Goal: Book appointment/travel/reservation

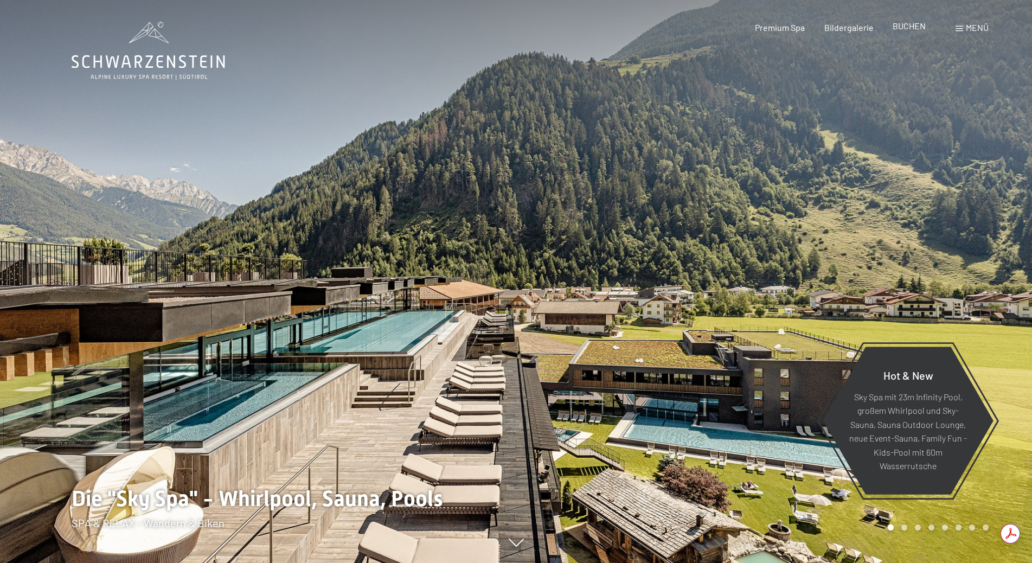
drag, startPoint x: 0, startPoint y: 0, endPoint x: 903, endPoint y: 27, distance: 903.8
click at [903, 27] on span "BUCHEN" at bounding box center [909, 26] width 33 height 10
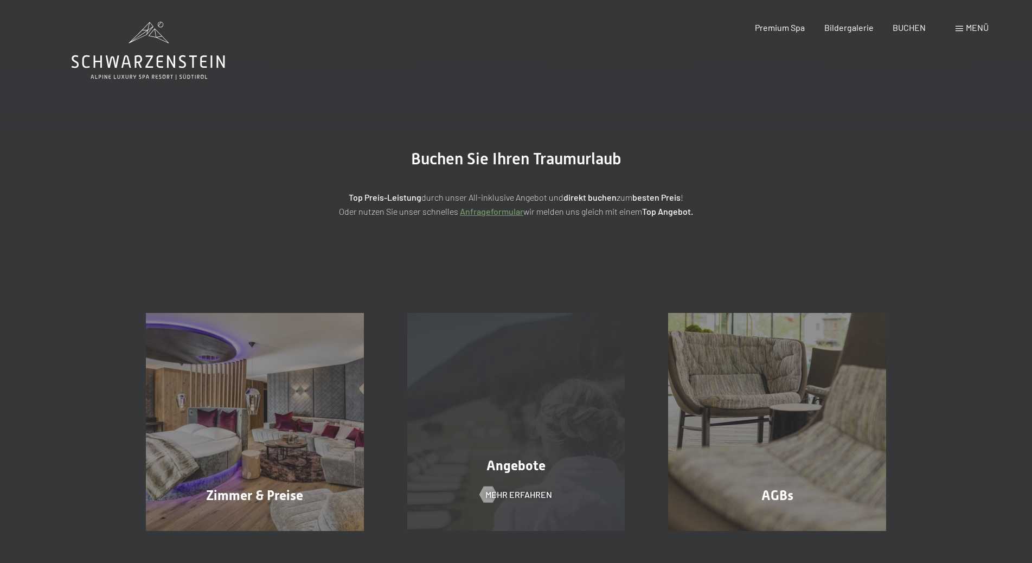
click at [555, 459] on div "Angebote" at bounding box center [516, 465] width 261 height 19
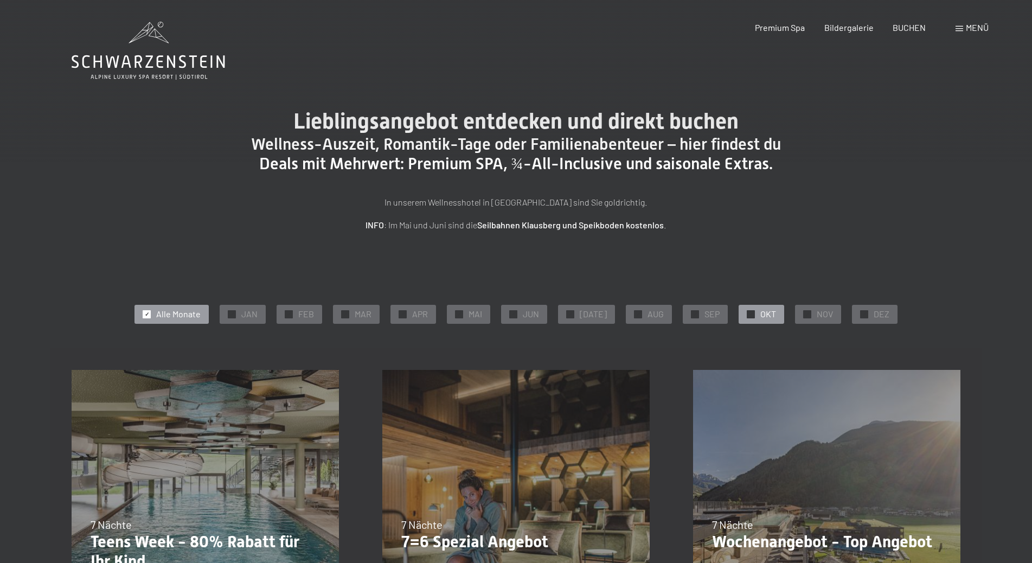
click at [749, 313] on div "✓ OKT" at bounding box center [762, 314] width 46 height 18
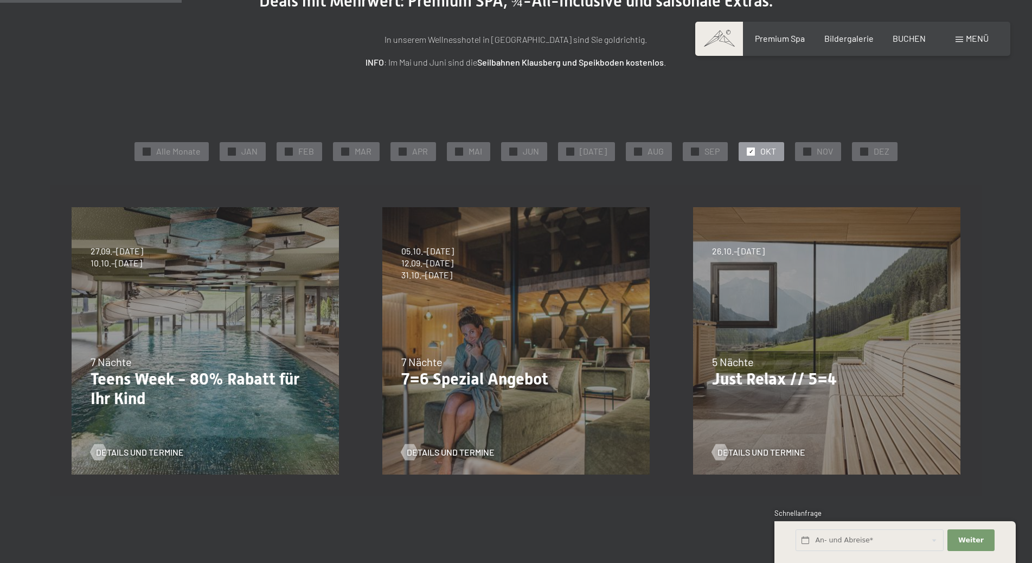
scroll to position [108, 0]
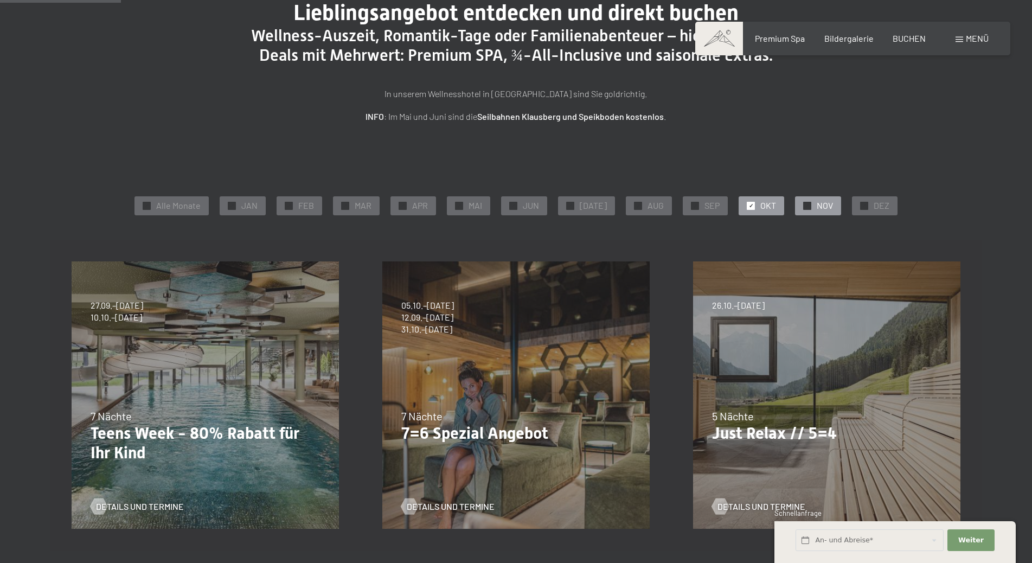
click at [803, 209] on div at bounding box center [807, 206] width 8 height 8
click at [749, 207] on span "✓" at bounding box center [751, 206] width 4 height 8
click at [797, 206] on div "✓ NOV" at bounding box center [818, 205] width 46 height 18
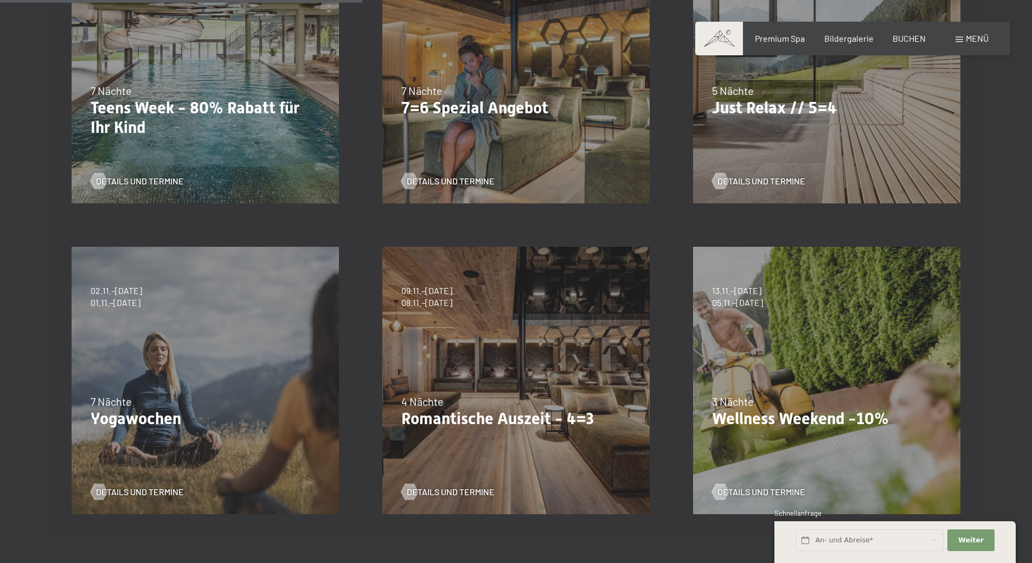
scroll to position [488, 0]
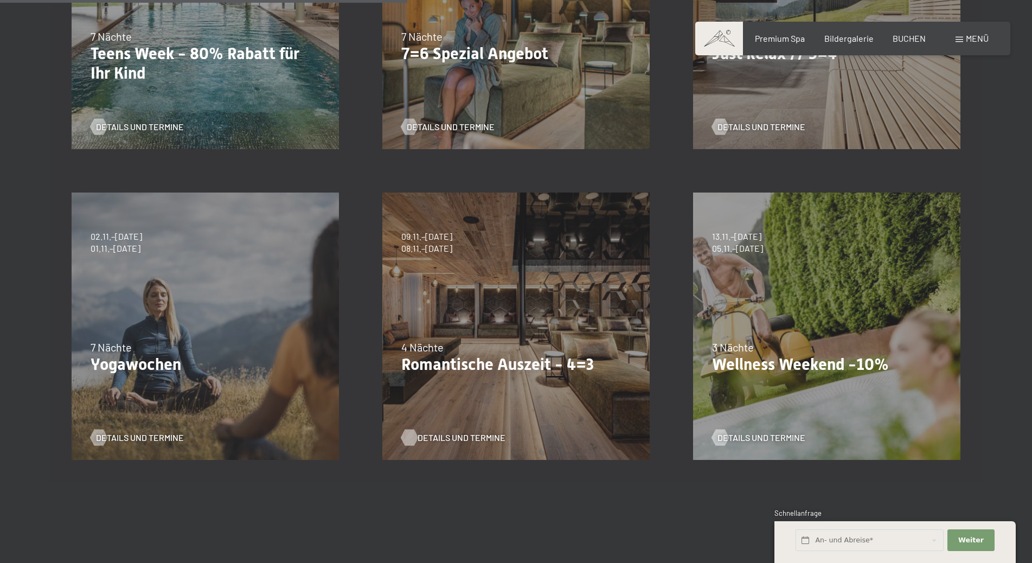
click at [446, 434] on span "Details und Termine" at bounding box center [462, 438] width 88 height 12
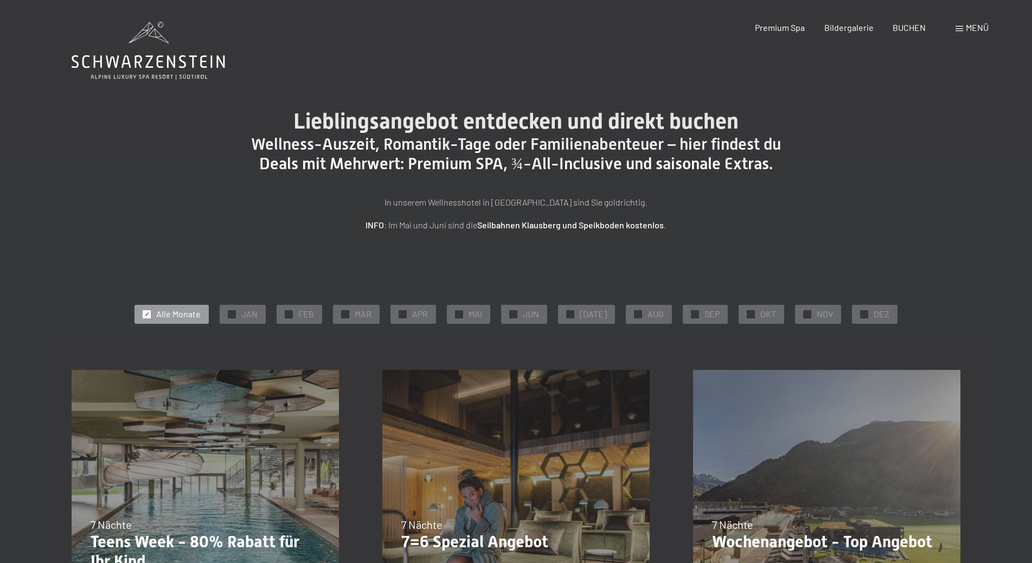
click at [902, 28] on span "BUCHEN" at bounding box center [909, 27] width 33 height 10
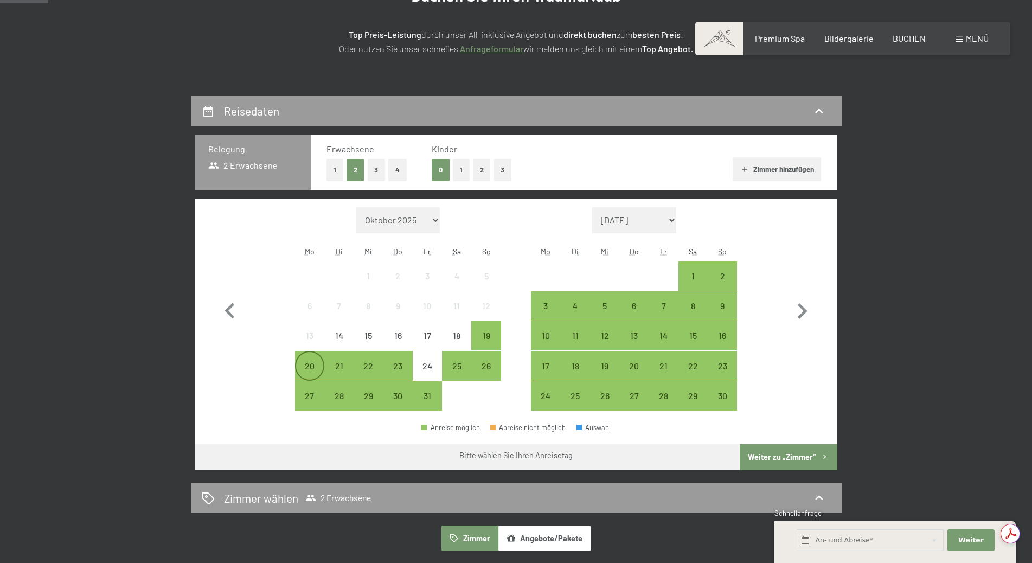
click at [317, 369] on div "20" at bounding box center [309, 375] width 27 height 27
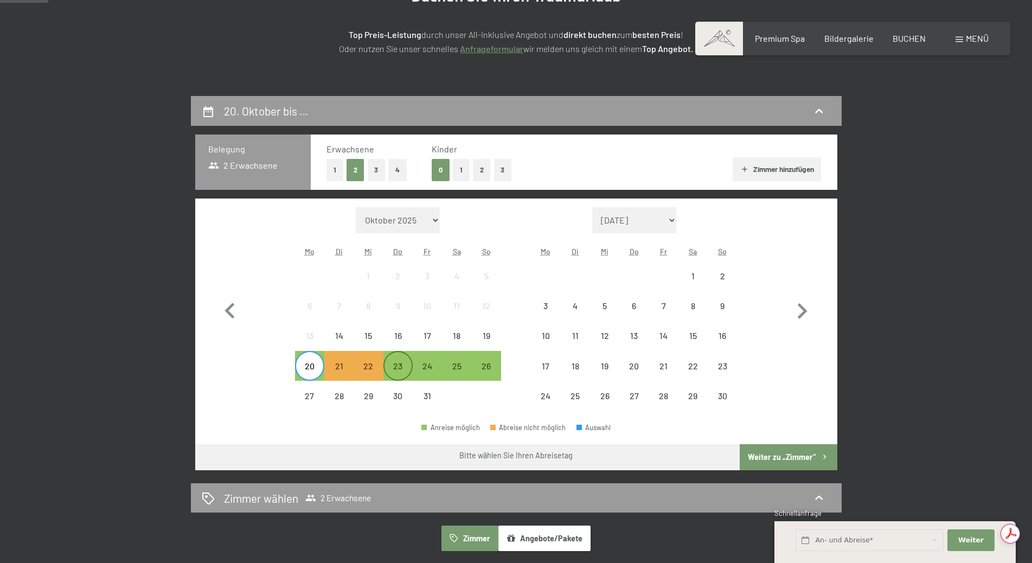
click at [396, 365] on div "23" at bounding box center [397, 375] width 27 height 27
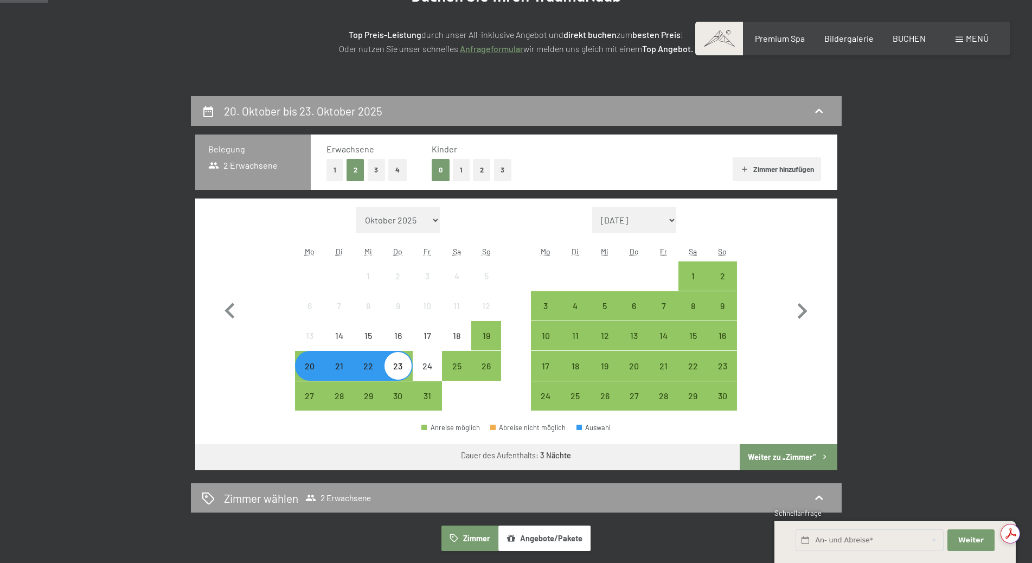
click at [793, 457] on button "Weiter zu „Zimmer“" at bounding box center [788, 457] width 97 height 26
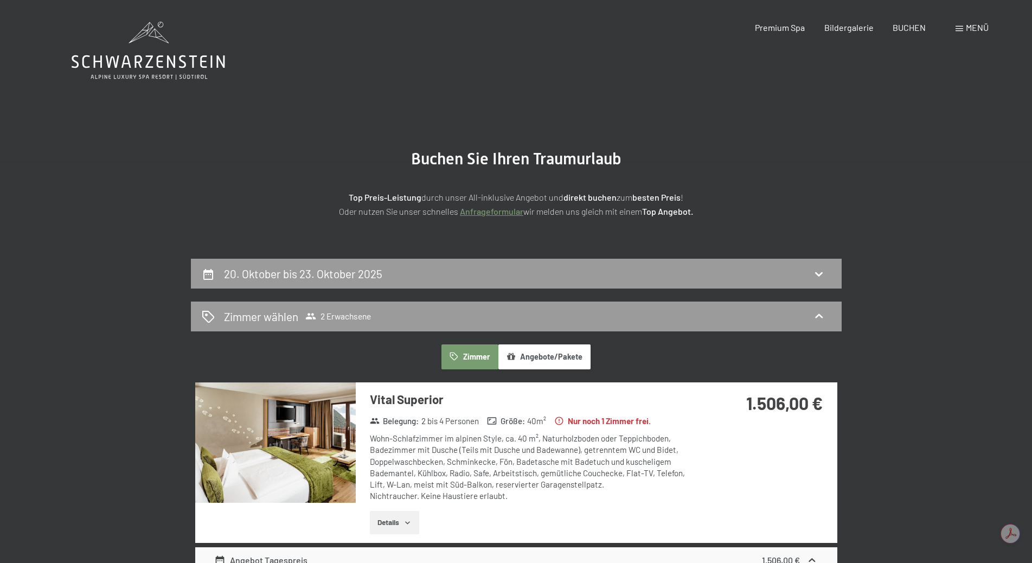
click at [557, 358] on button "Angebote/Pakete" at bounding box center [544, 356] width 92 height 25
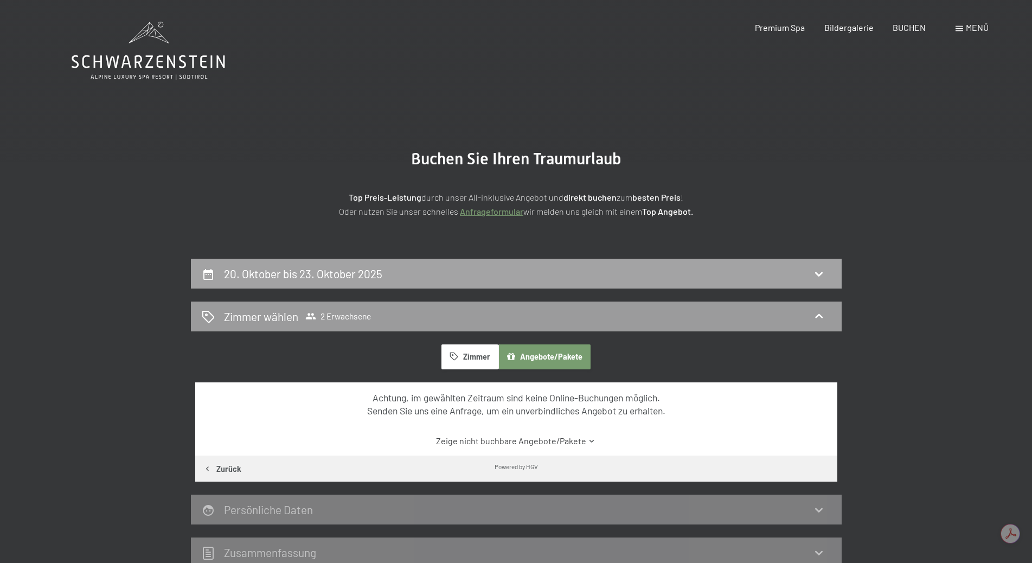
click at [252, 270] on h2 "20. Oktober bis 23. Oktober 2025" at bounding box center [303, 274] width 158 height 14
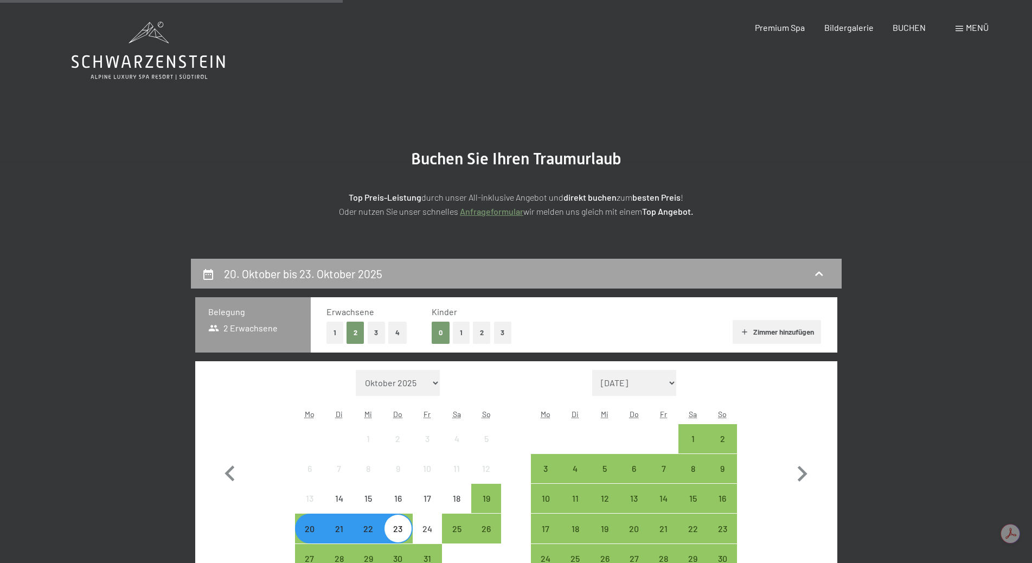
scroll to position [259, 0]
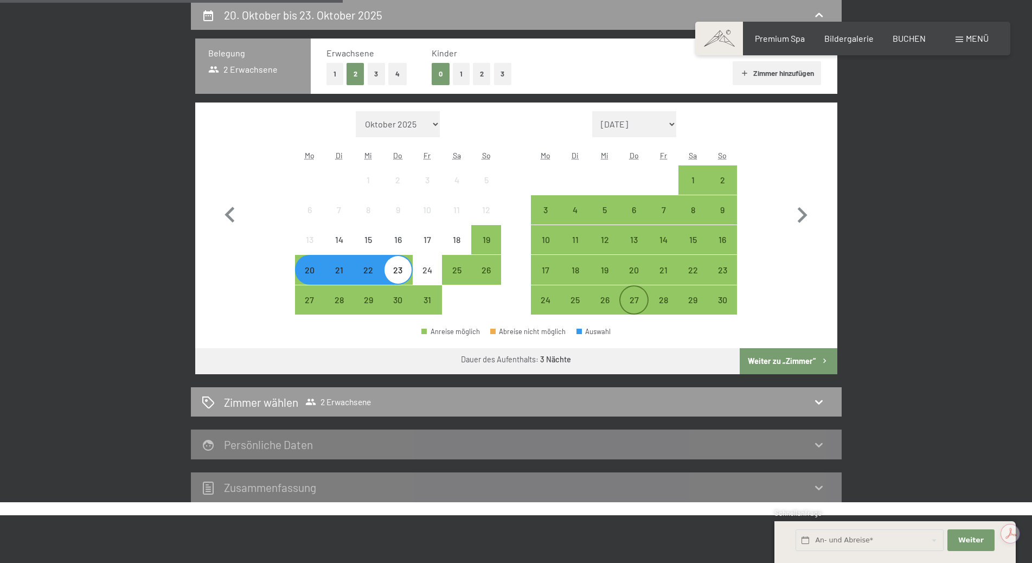
click at [634, 305] on div "27" at bounding box center [633, 309] width 27 height 27
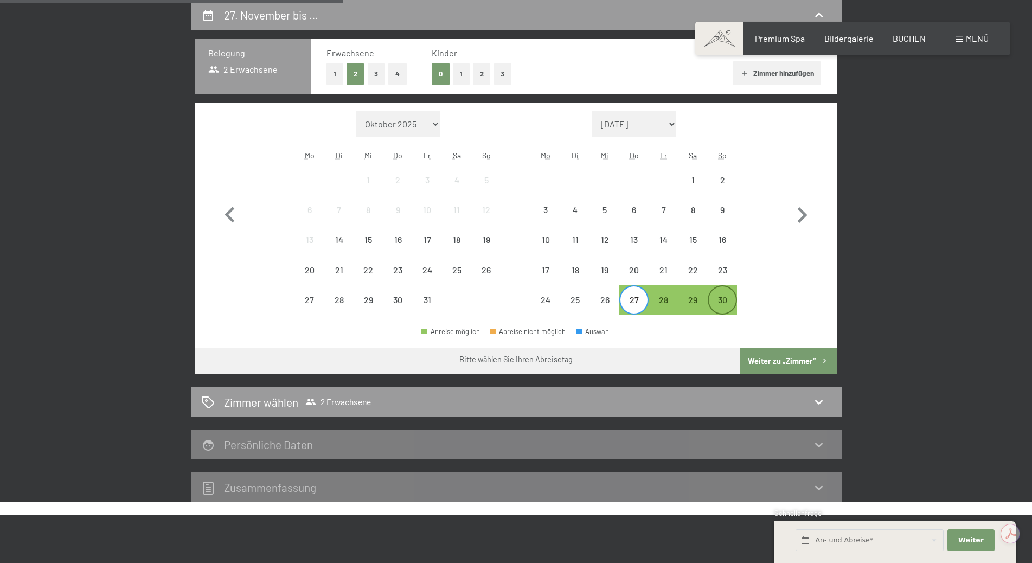
click at [726, 302] on div "30" at bounding box center [722, 309] width 27 height 27
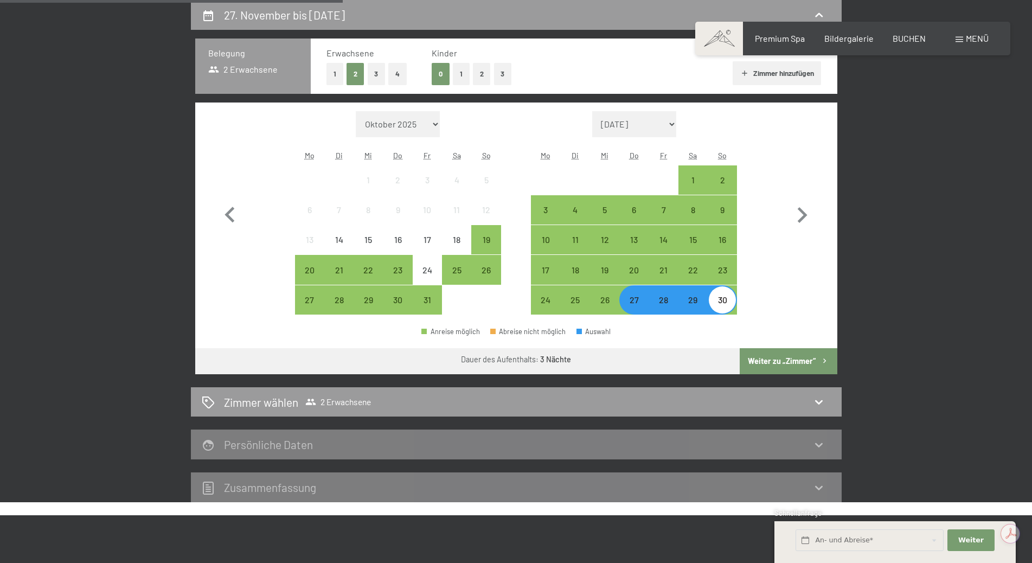
click at [795, 361] on button "Weiter zu „Zimmer“" at bounding box center [788, 361] width 97 height 26
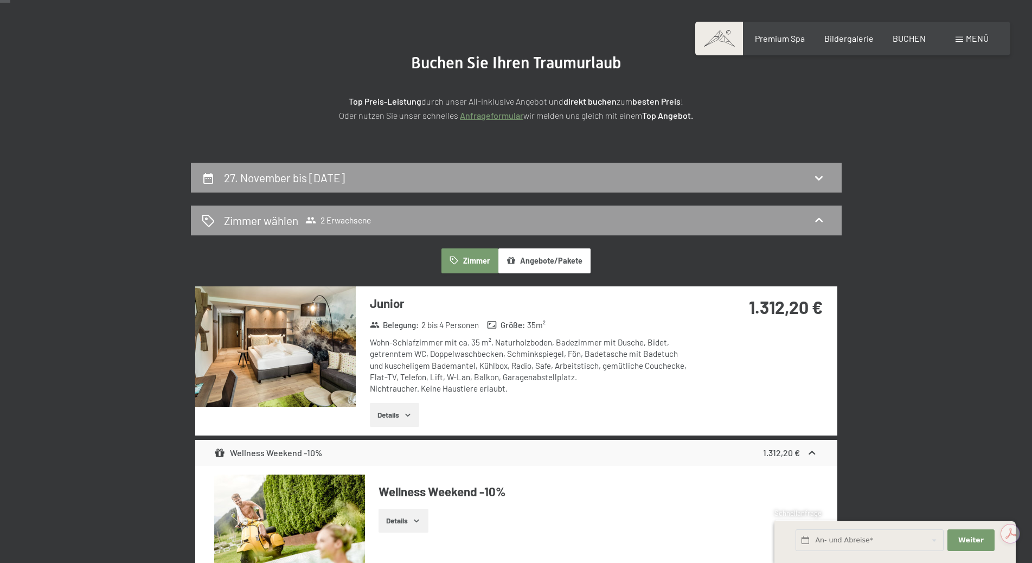
scroll to position [0, 0]
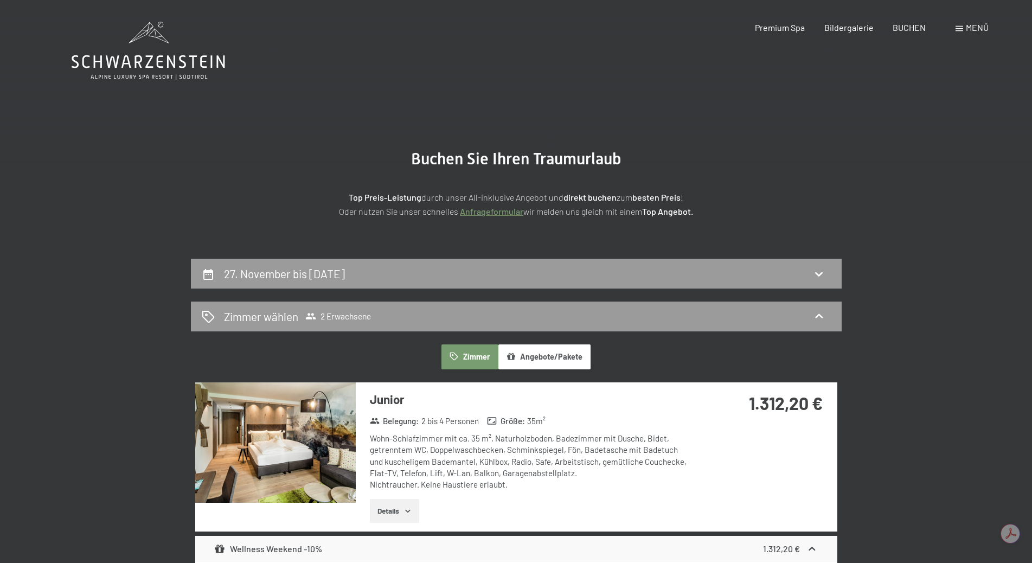
click at [479, 356] on button "Zimmer" at bounding box center [469, 356] width 56 height 25
click at [566, 283] on div "27. November bis [DATE]" at bounding box center [516, 274] width 651 height 30
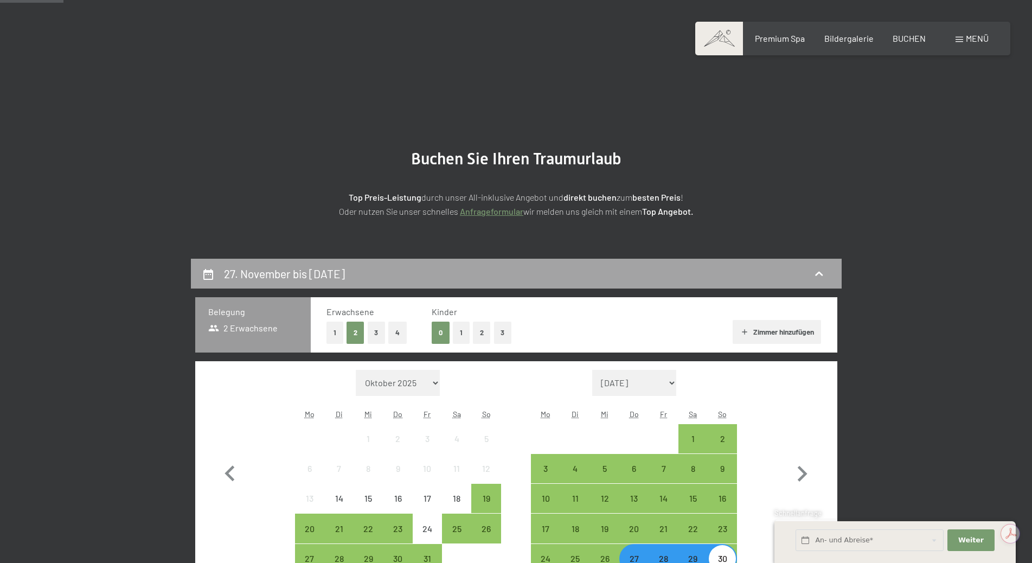
scroll to position [259, 0]
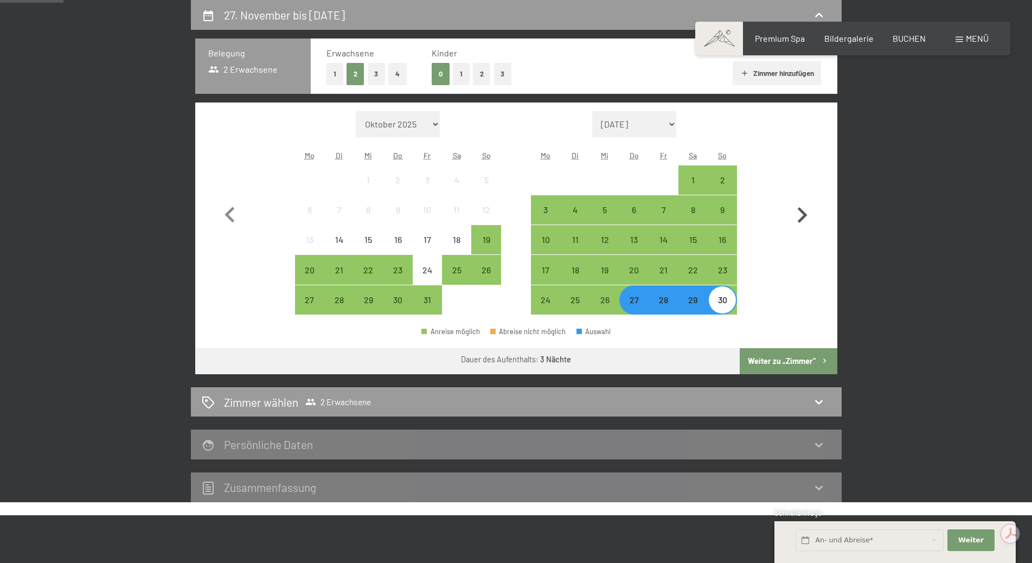
click at [805, 206] on icon "button" at bounding box center [801, 215] width 31 height 31
select select "[DATE]"
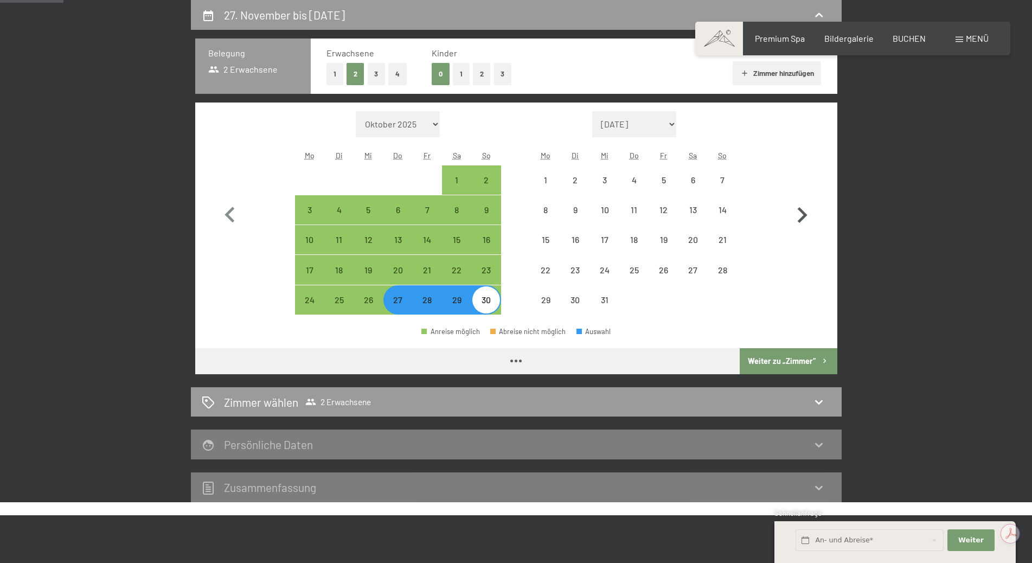
select select "[DATE]"
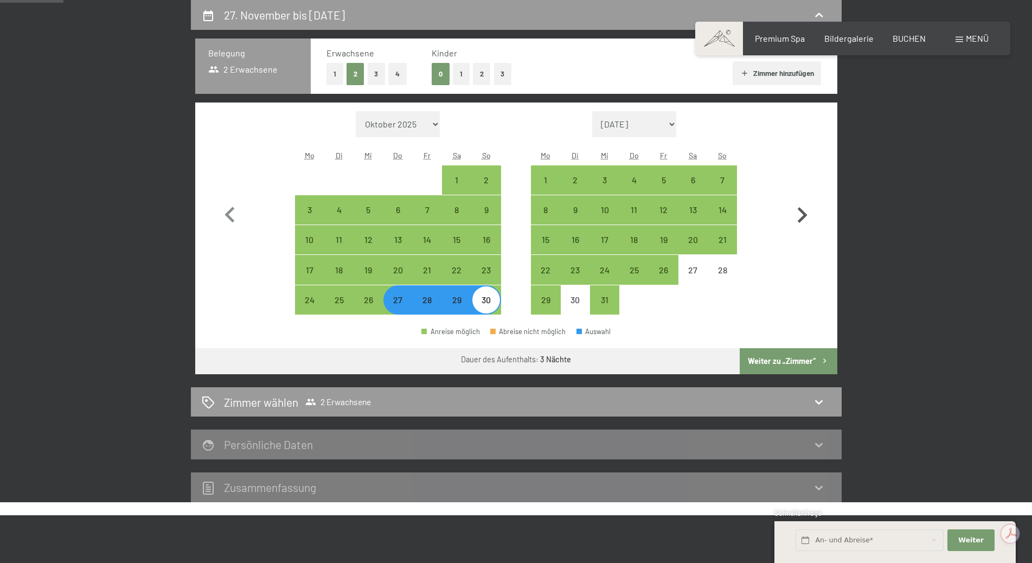
click at [800, 209] on icon "button" at bounding box center [803, 215] width 10 height 16
select select "[DATE]"
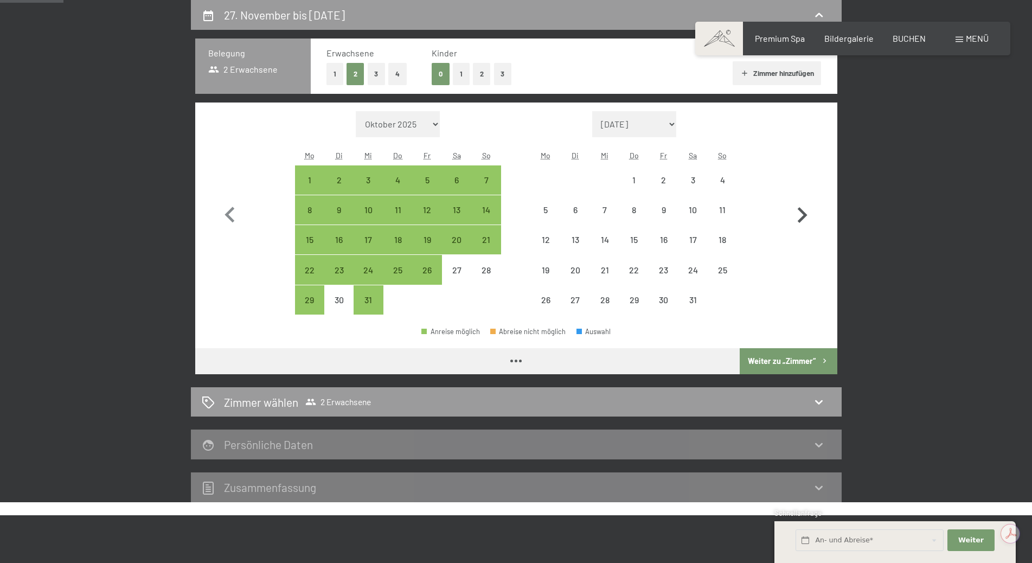
select select "[DATE]"
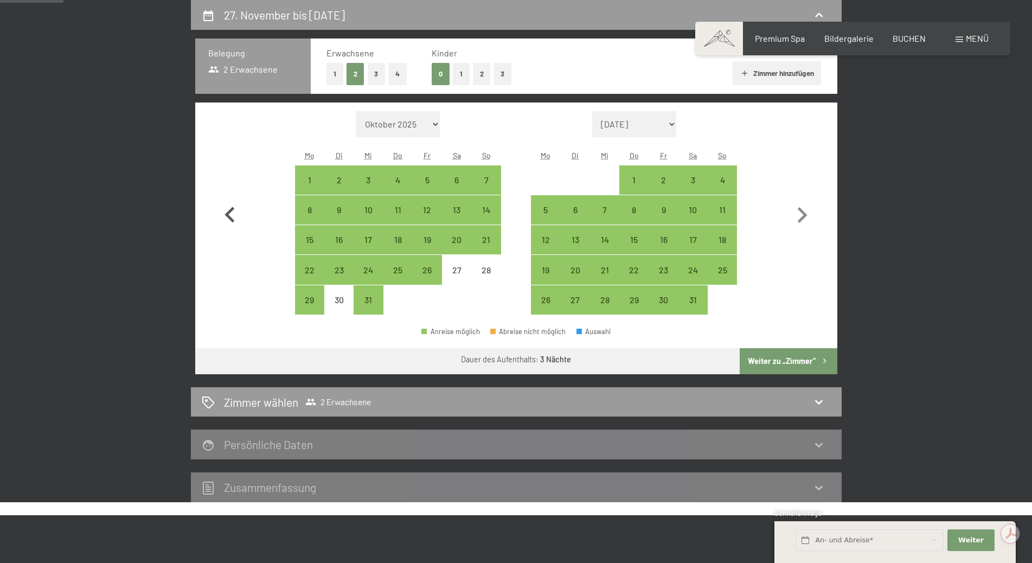
click at [224, 215] on icon "button" at bounding box center [229, 215] width 31 height 31
select select "[DATE]"
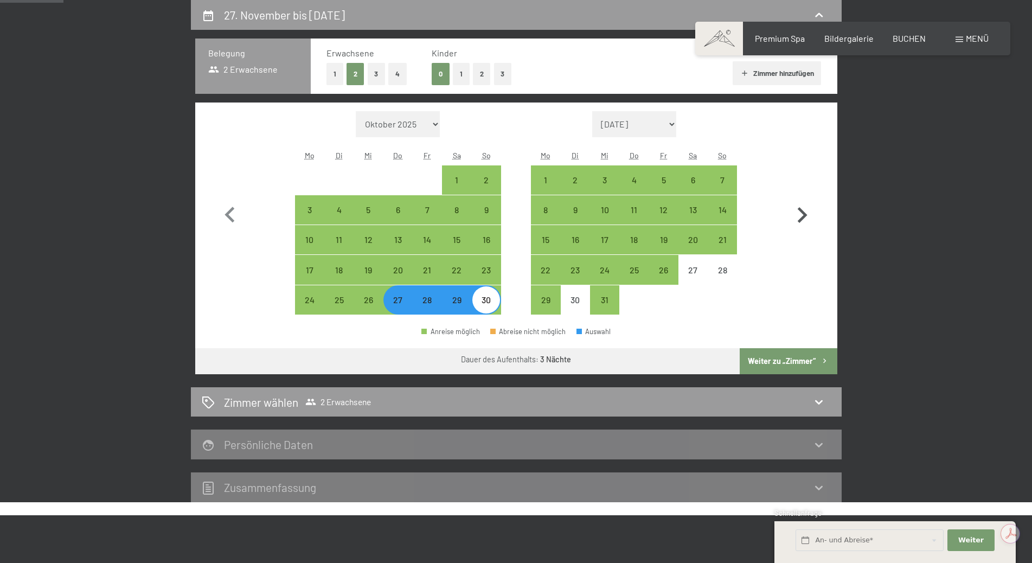
click at [798, 211] on icon "button" at bounding box center [801, 215] width 31 height 31
select select "[DATE]"
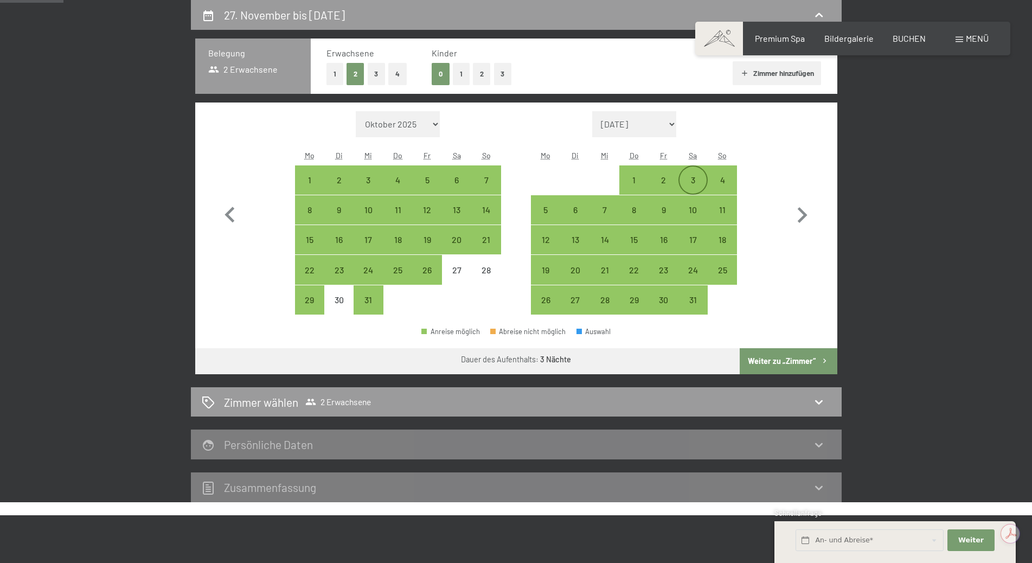
click at [698, 178] on div "3" at bounding box center [692, 189] width 27 height 27
select select "[DATE]"
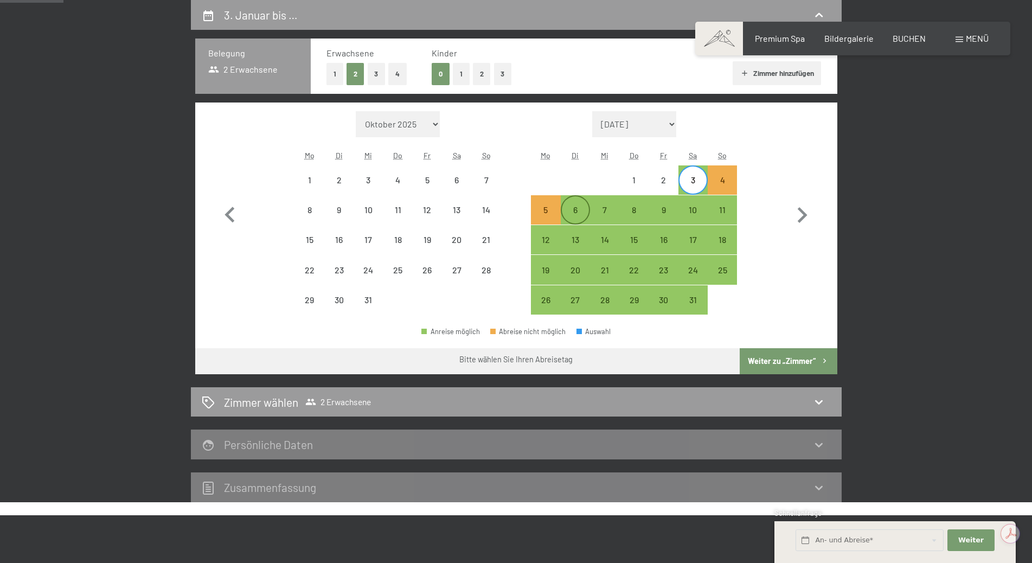
click at [579, 214] on div "6" at bounding box center [575, 219] width 27 height 27
select select "[DATE]"
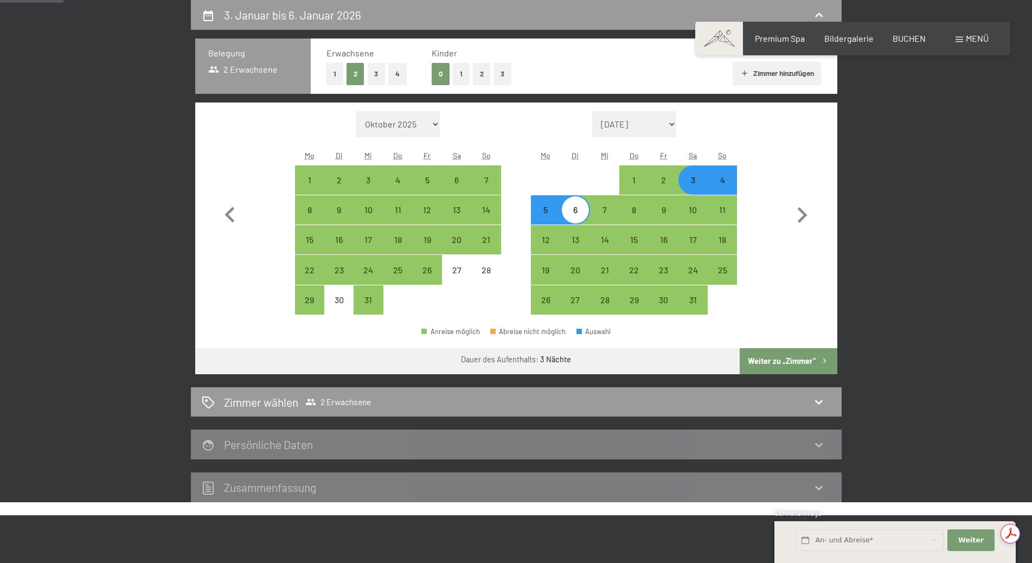
click at [797, 356] on button "Weiter zu „Zimmer“" at bounding box center [788, 361] width 97 height 26
select select "[DATE]"
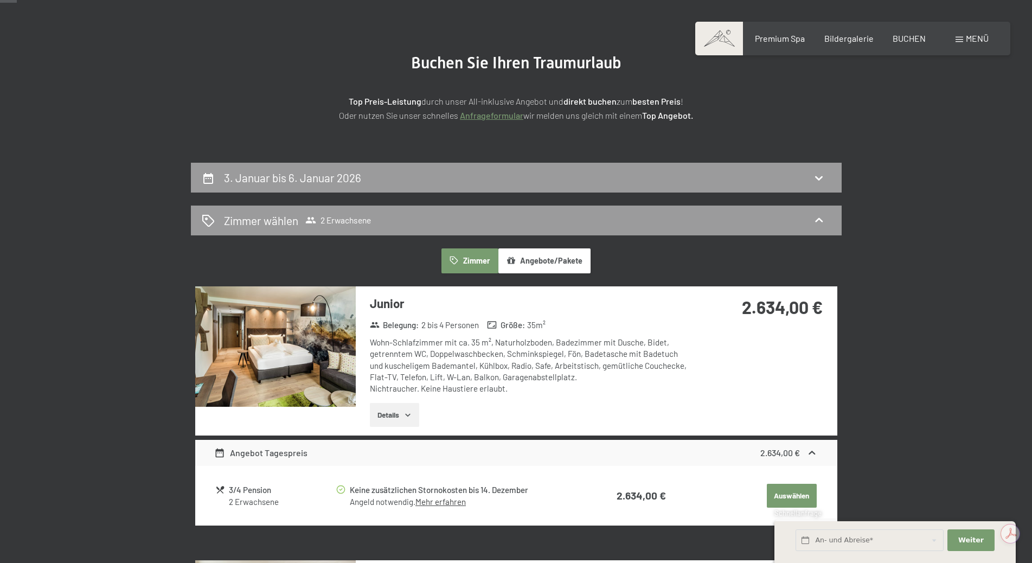
scroll to position [42, 0]
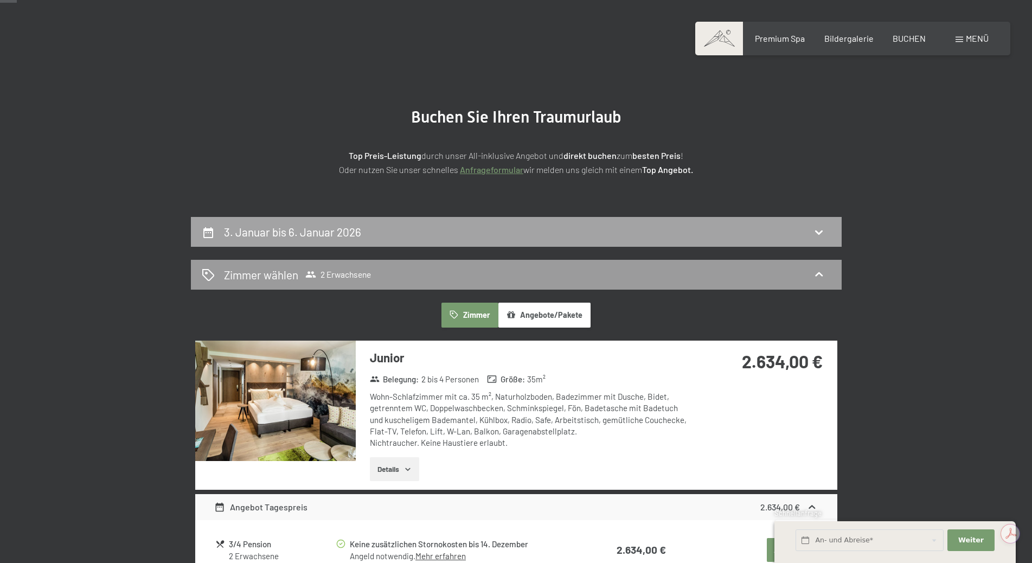
click at [810, 232] on div "3. Januar bis 6. Januar 2026" at bounding box center [516, 232] width 629 height 16
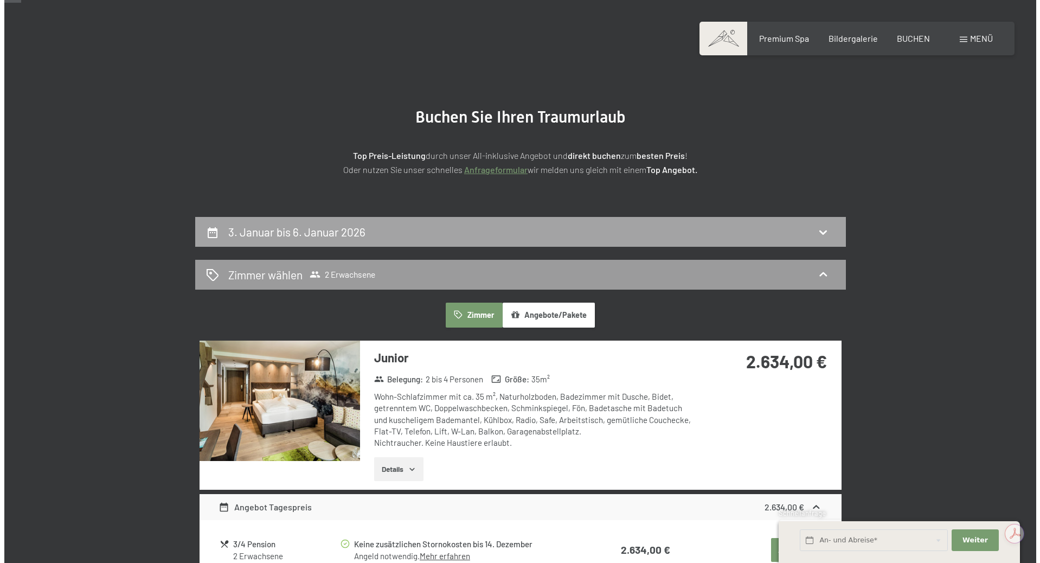
scroll to position [259, 0]
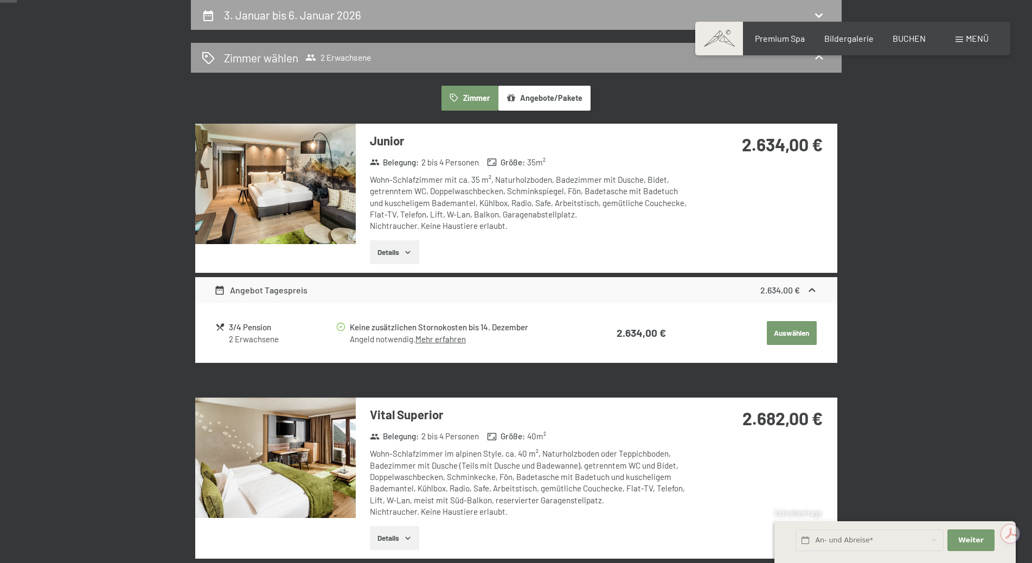
select select "[DATE]"
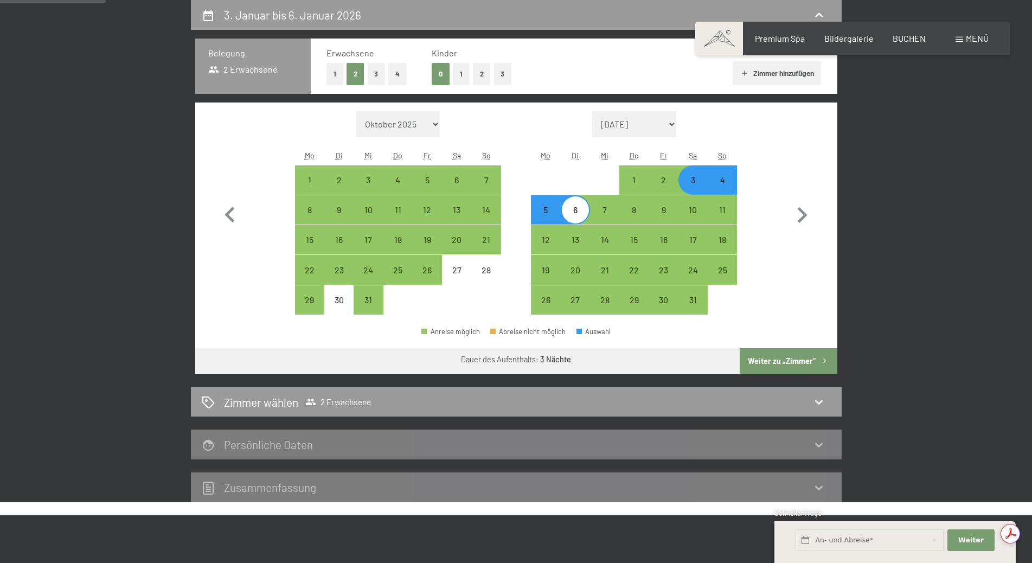
click at [960, 38] on span at bounding box center [959, 39] width 8 height 5
